Goal: Information Seeking & Learning: Find specific fact

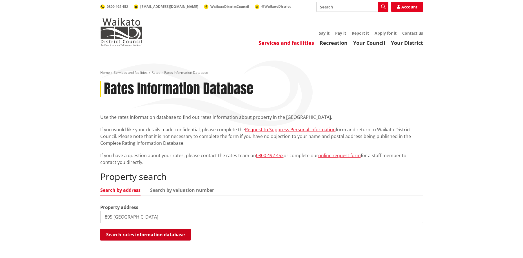
type input "895 Tauwhare road"
click at [141, 234] on button "Search rates information database" at bounding box center [145, 235] width 90 height 12
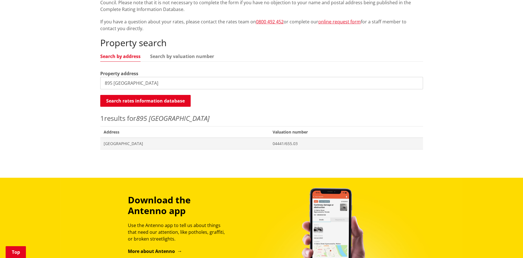
scroll to position [138, 0]
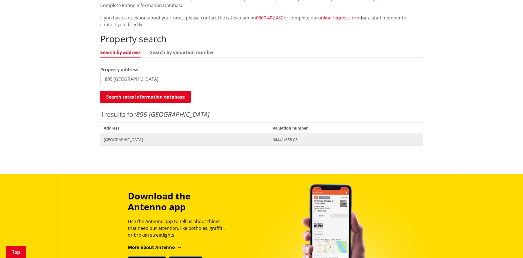
click at [156, 141] on span "[GEOGRAPHIC_DATA]" at bounding box center [185, 140] width 162 height 6
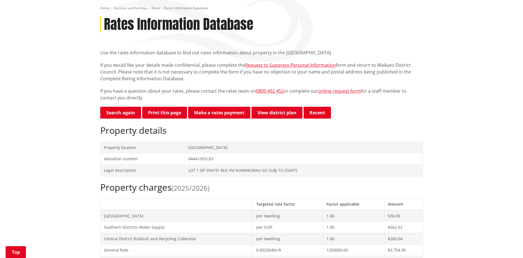
scroll to position [68, 0]
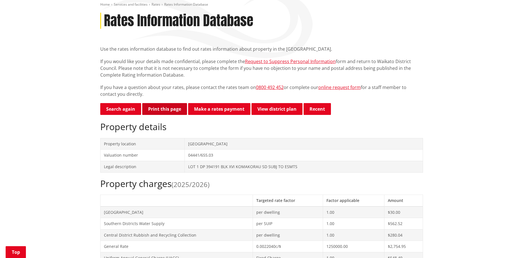
click at [156, 109] on button "Print this page" at bounding box center [164, 109] width 45 height 12
